Goal: Find specific page/section: Find specific page/section

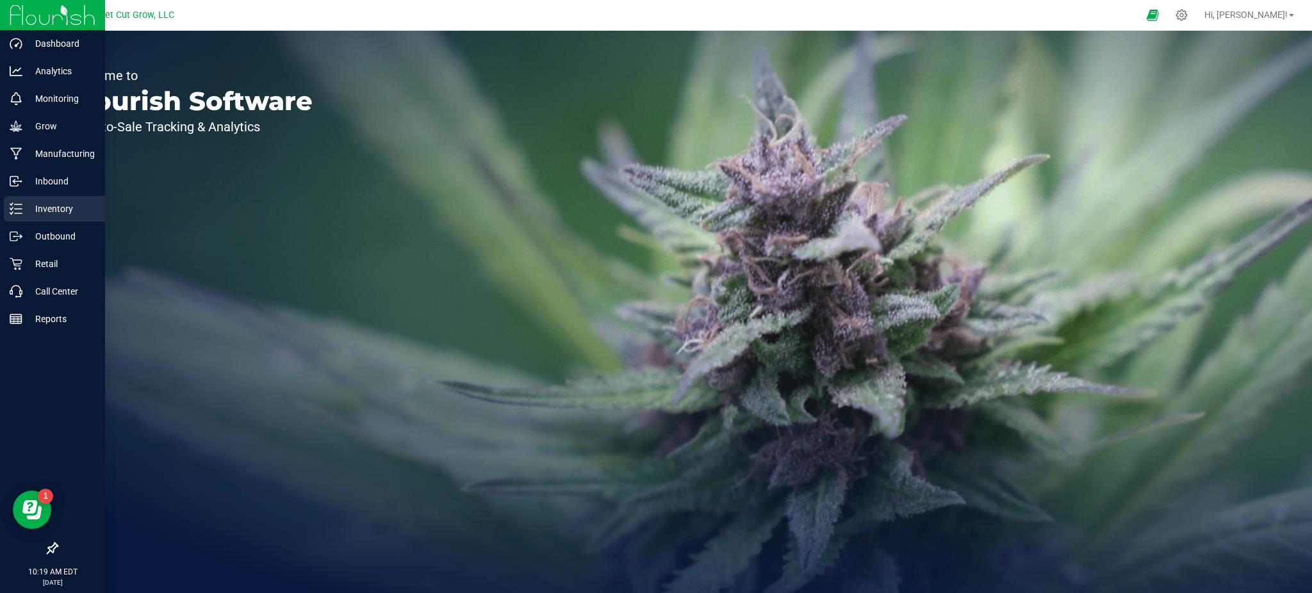
click at [40, 219] on div "Inventory" at bounding box center [54, 209] width 101 height 26
